Goal: Information Seeking & Learning: Check status

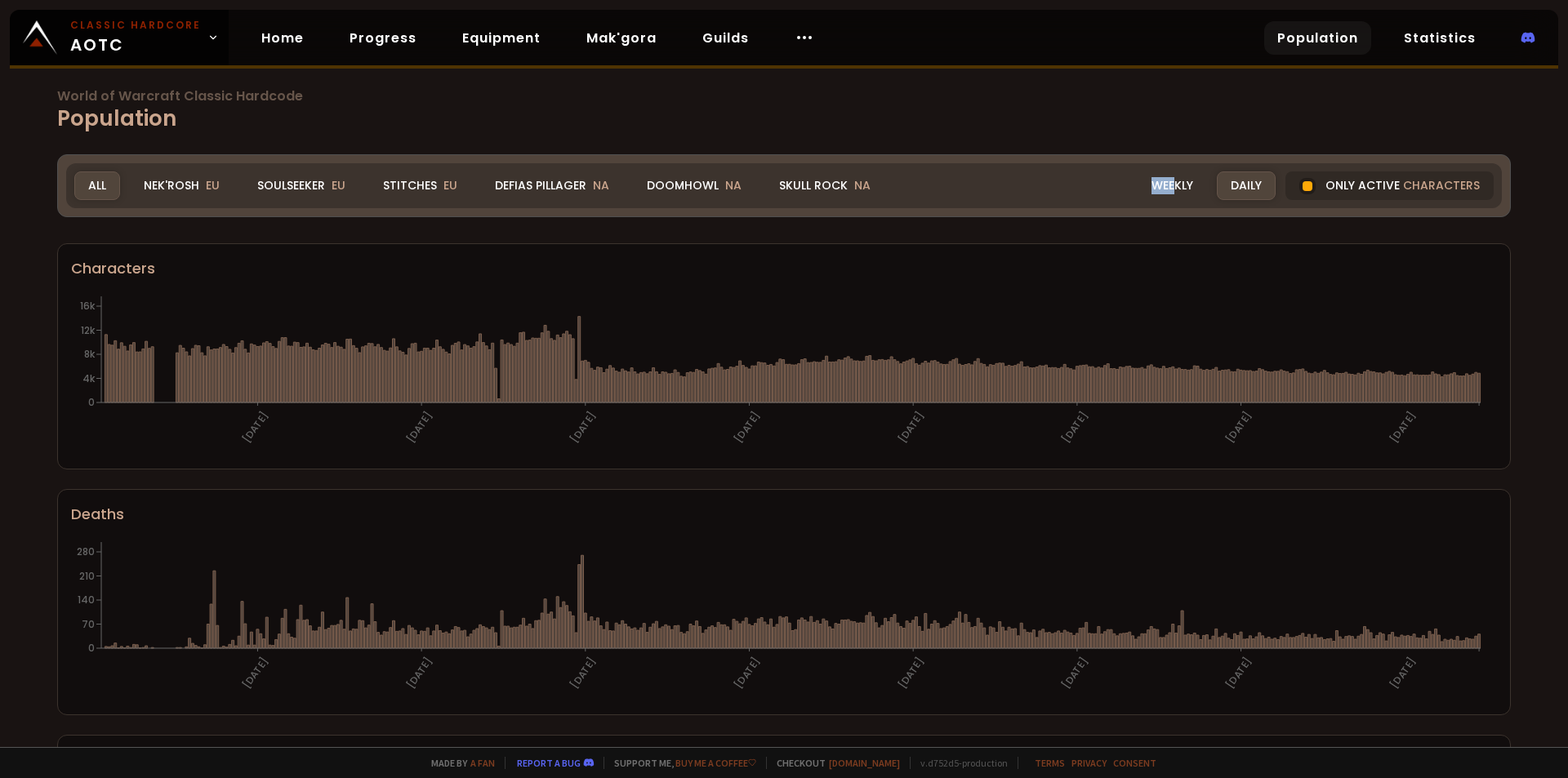
drag, startPoint x: 1166, startPoint y: 187, endPoint x: 1082, endPoint y: 135, distance: 98.8
click at [1082, 135] on div "World of Warcraft Classic Hardcode Population Realm All All Nek'Rosh EU Soulsee…" at bounding box center [784, 373] width 1568 height 747
click at [1311, 188] on div "Only active characters" at bounding box center [1390, 186] width 208 height 29
click at [1299, 181] on div at bounding box center [1307, 185] width 16 height 16
click at [1302, 185] on div at bounding box center [1308, 186] width 10 height 10
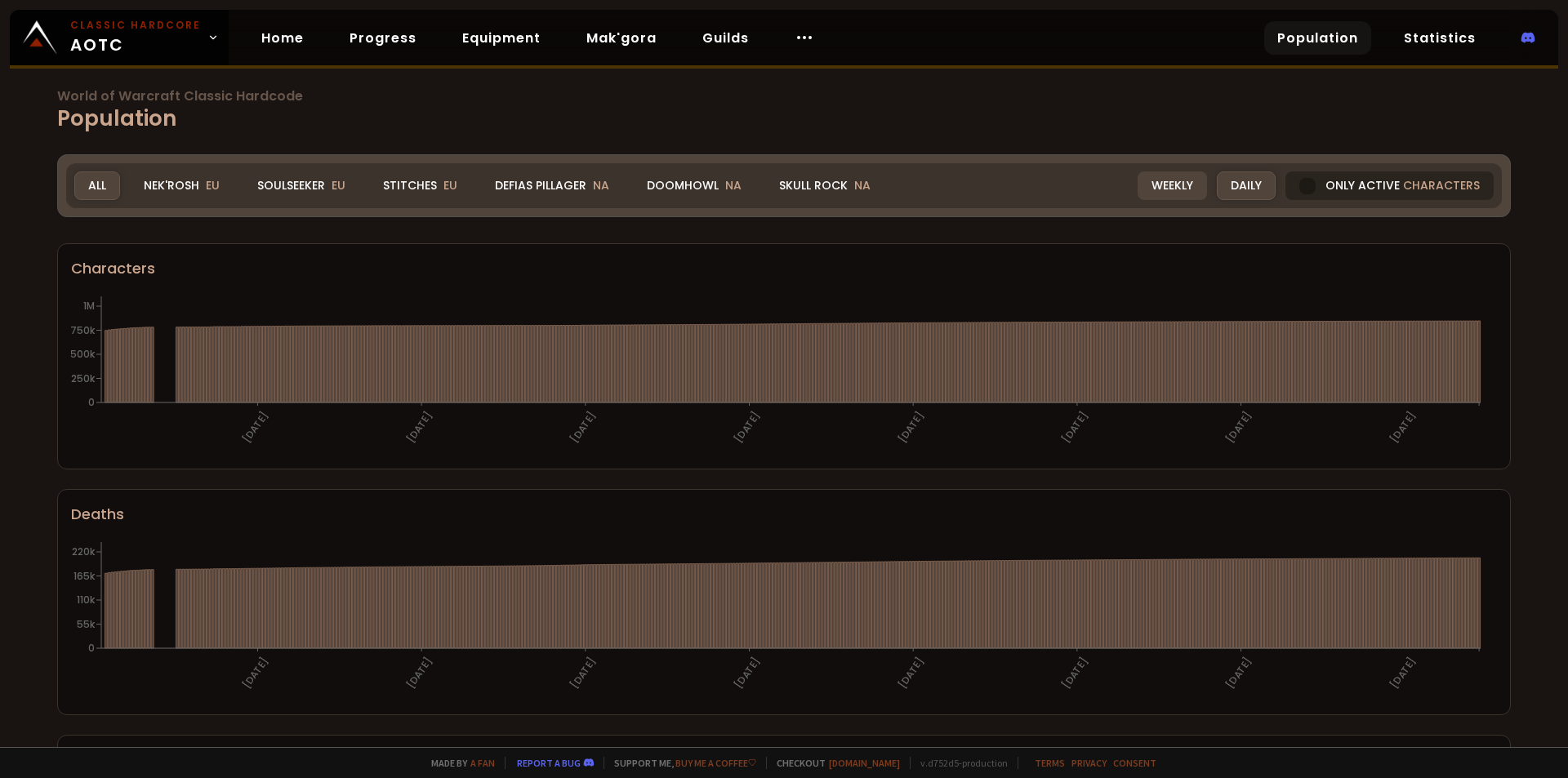
click at [1174, 195] on div "Weekly" at bounding box center [1172, 186] width 69 height 29
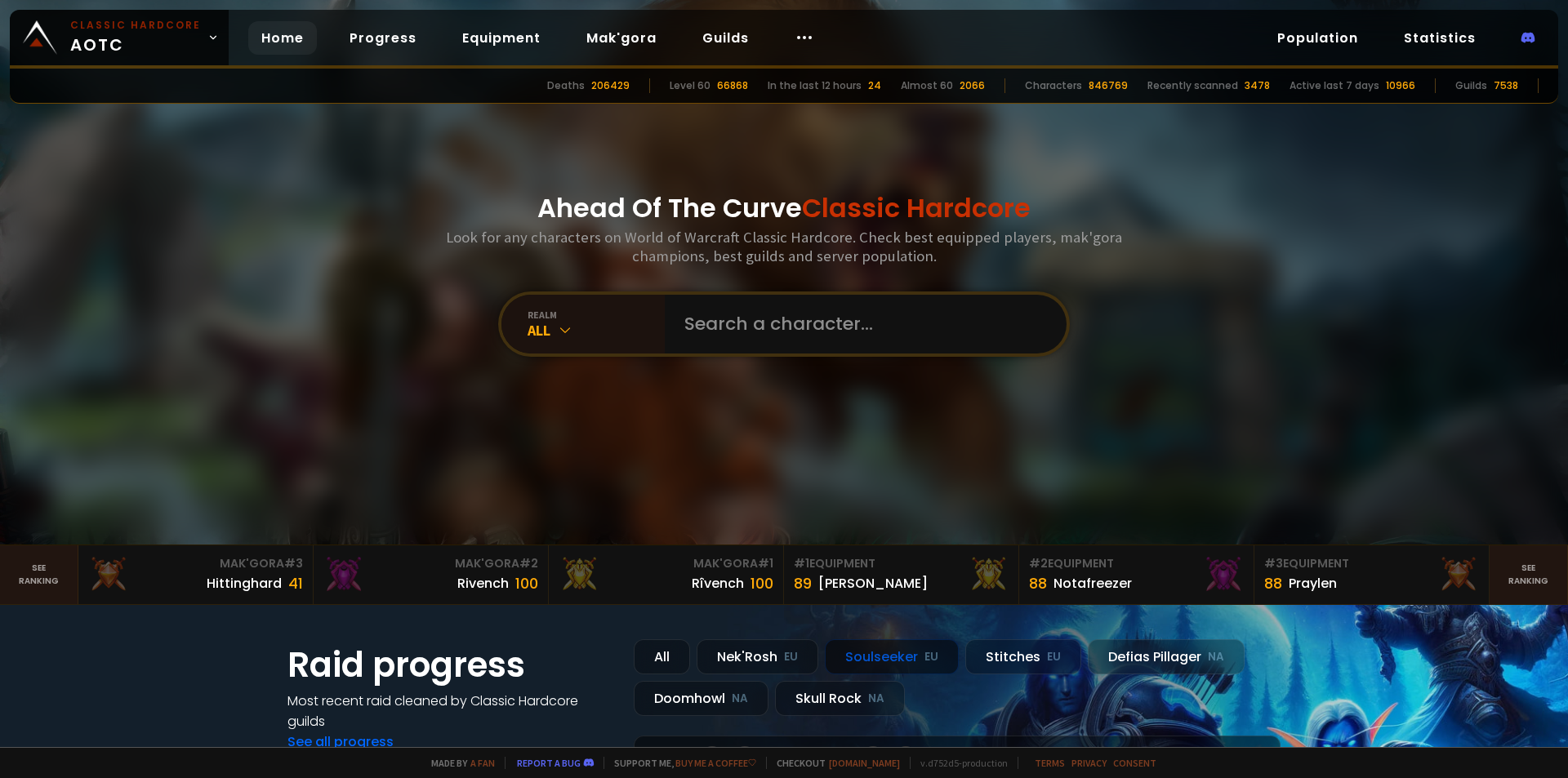
scroll to position [408, 0]
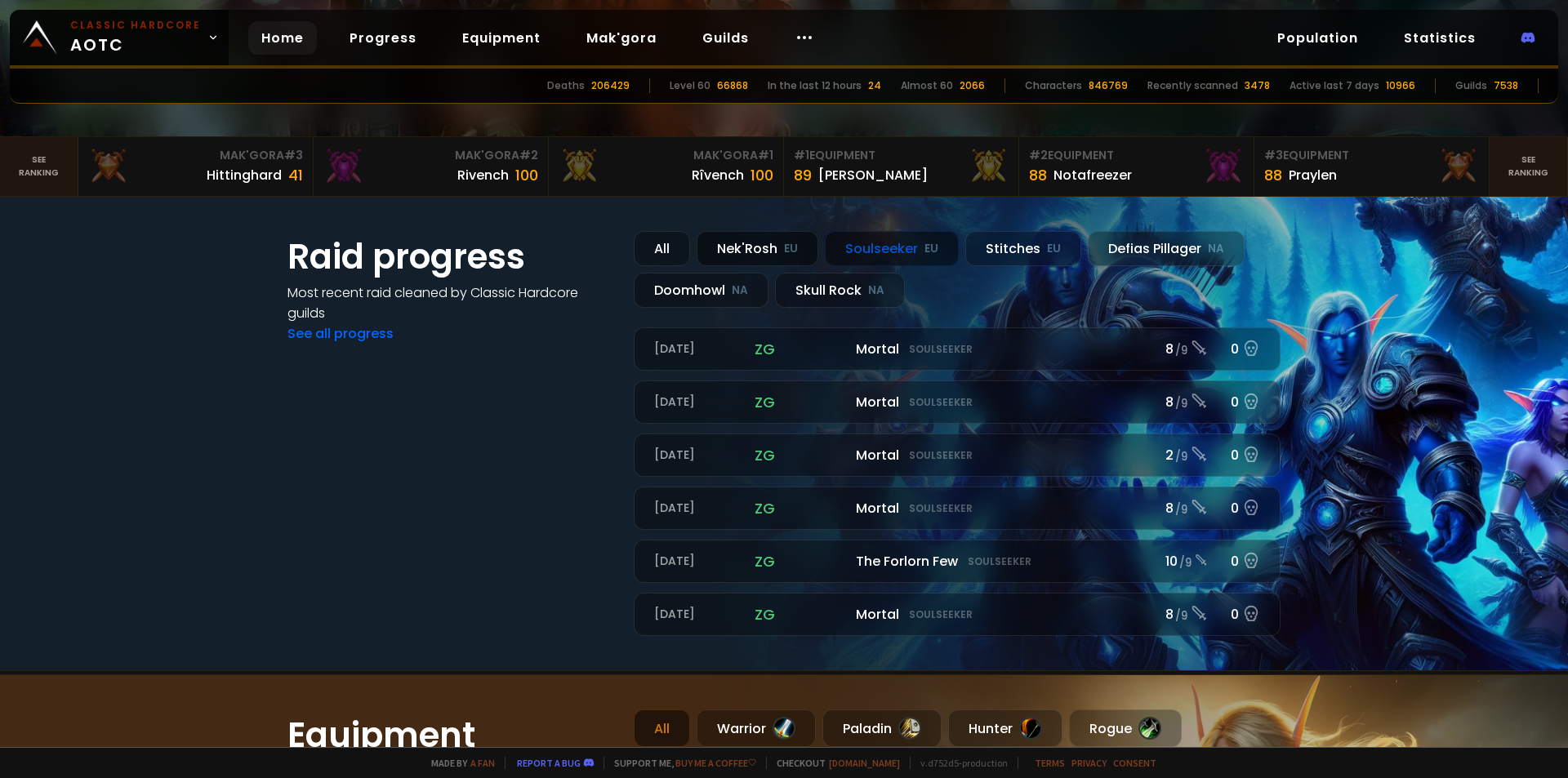
click at [748, 253] on div "Nek'Rosh EU" at bounding box center [758, 249] width 122 height 36
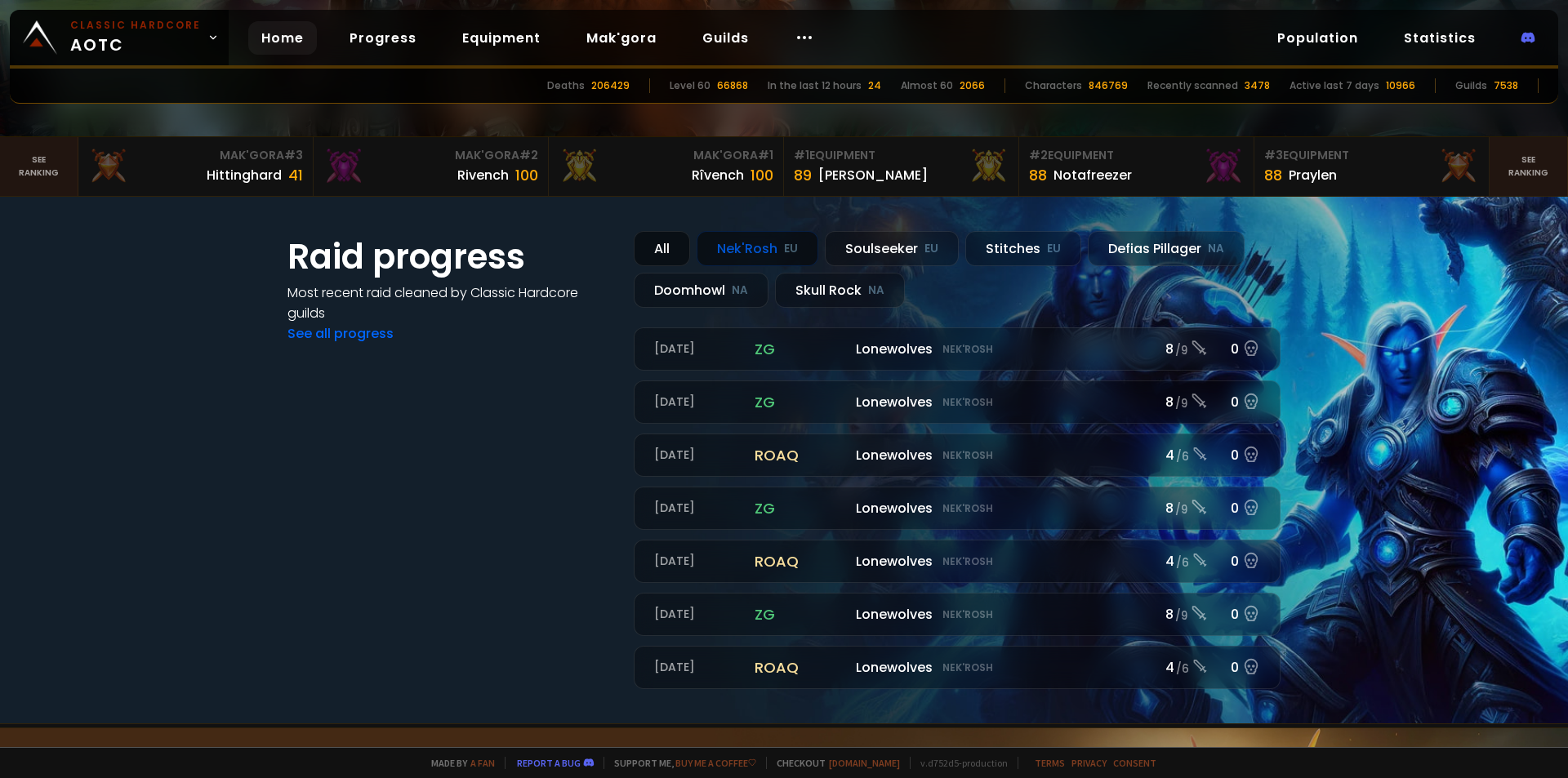
click at [666, 248] on div "All" at bounding box center [661, 249] width 57 height 36
click at [890, 246] on div "Soulseeker EU" at bounding box center [891, 249] width 134 height 36
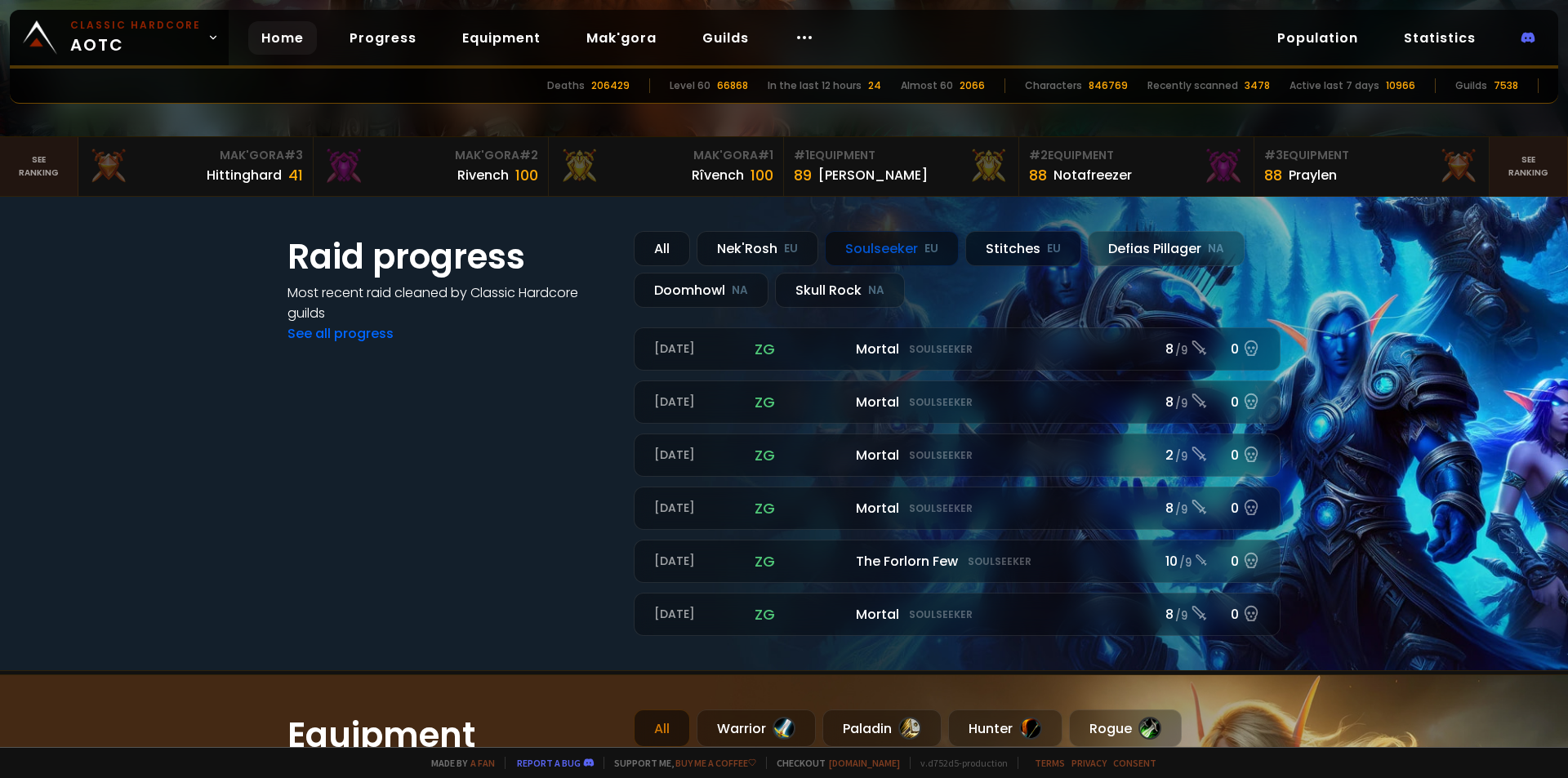
click at [1012, 249] on div "Stitches EU" at bounding box center [1022, 249] width 116 height 36
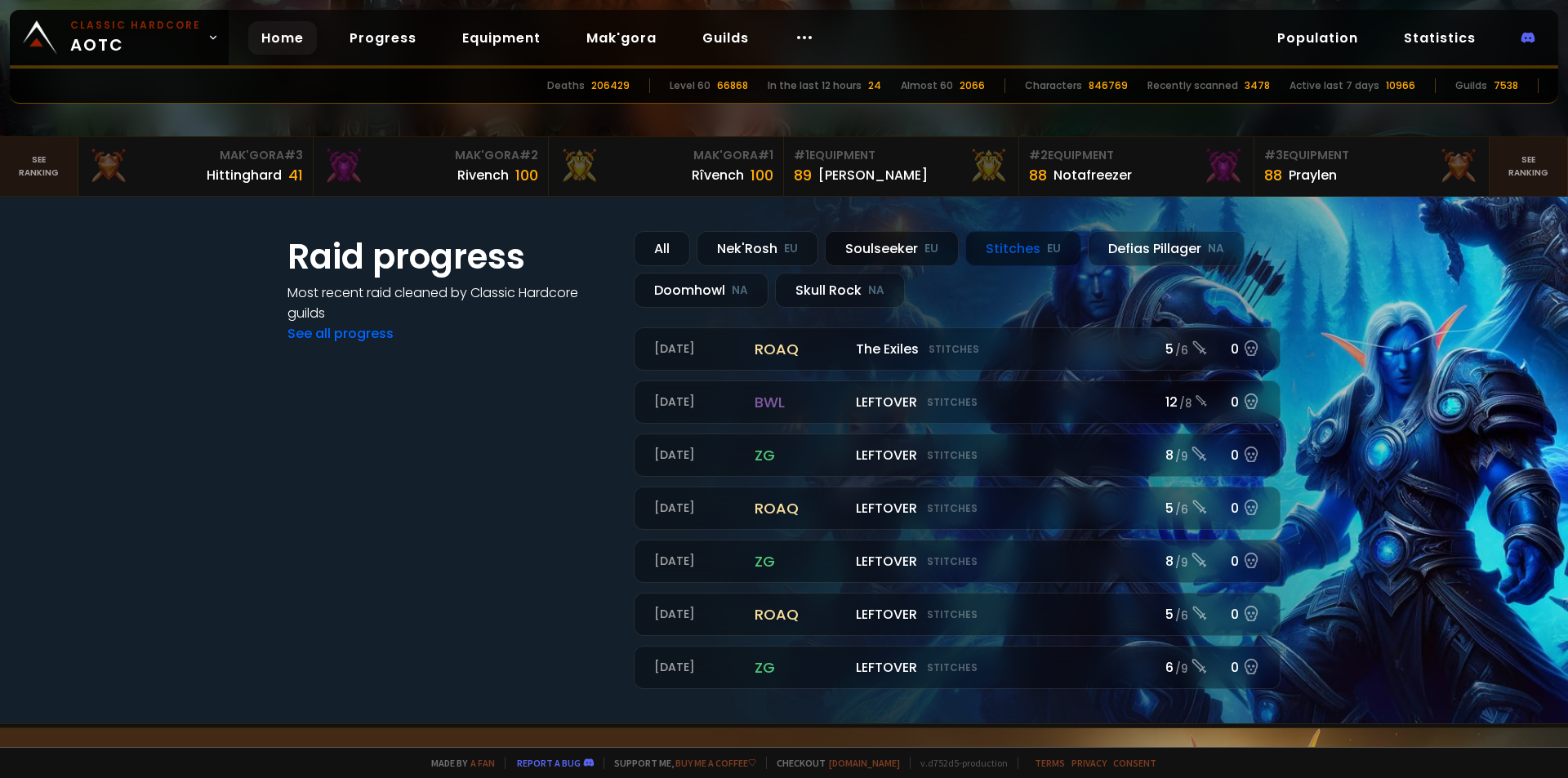
click at [856, 249] on div "Soulseeker EU" at bounding box center [891, 249] width 134 height 36
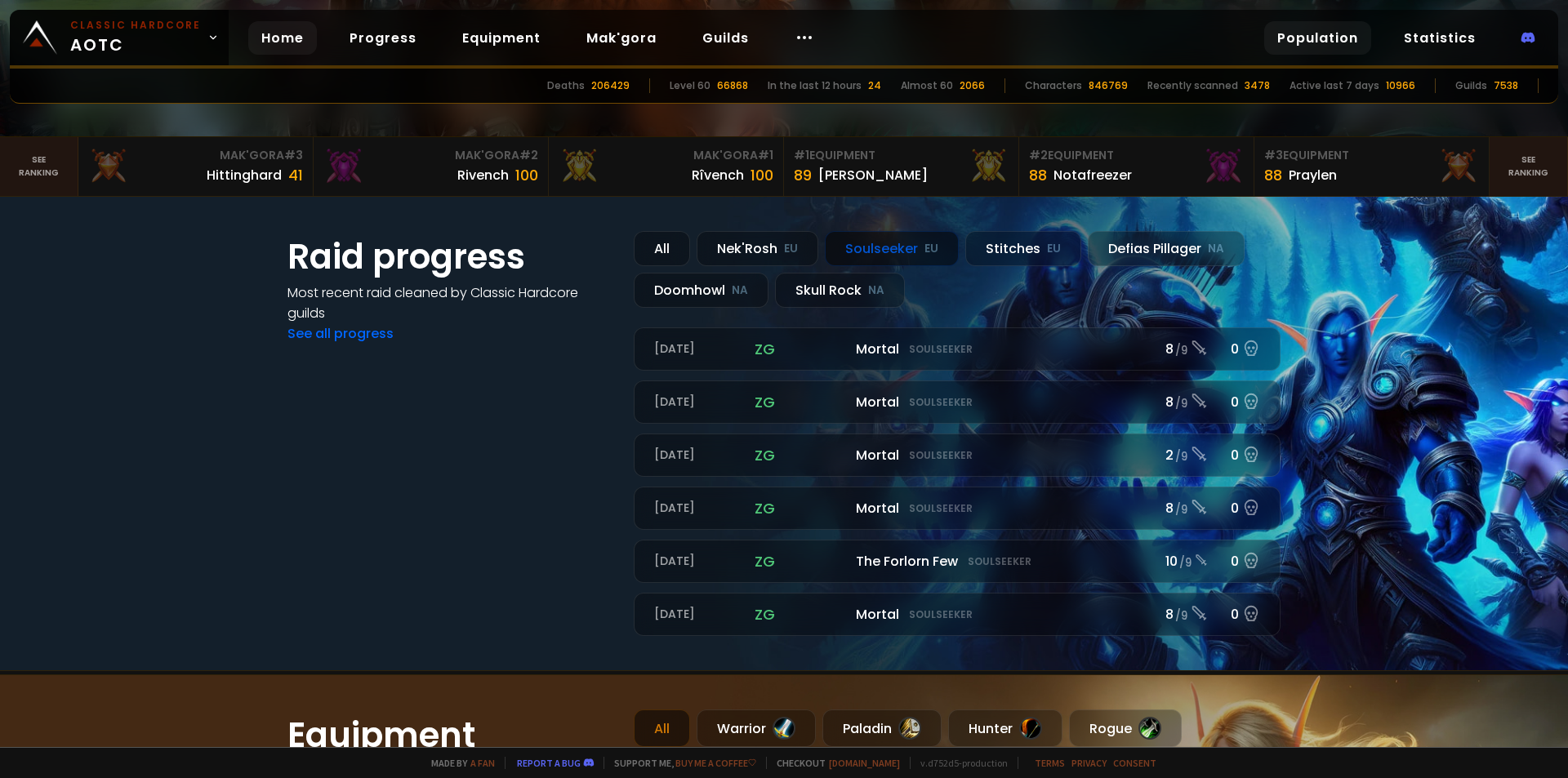
click at [1284, 32] on link "Population" at bounding box center [1317, 38] width 107 height 34
